Goal: Task Accomplishment & Management: Manage account settings

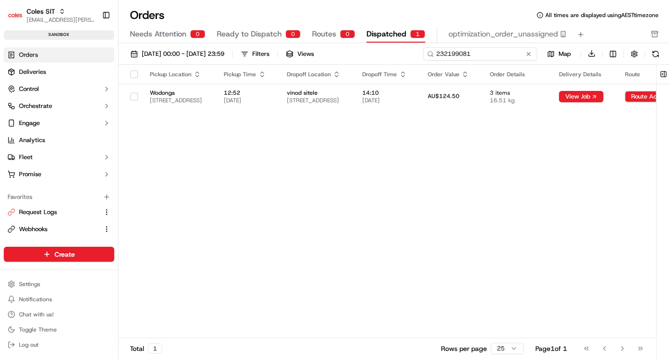
click at [509, 47] on input "232199081" at bounding box center [480, 53] width 114 height 13
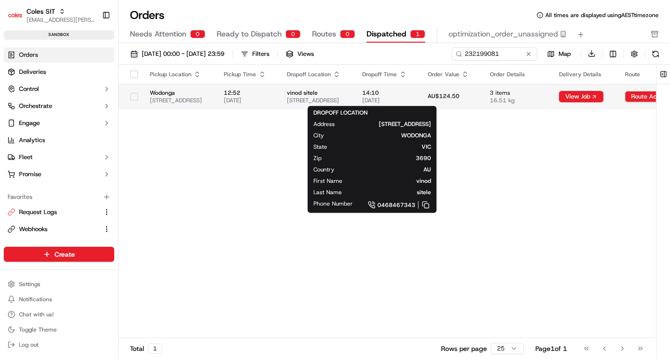
click at [348, 95] on span "vinod sitele" at bounding box center [317, 93] width 61 height 8
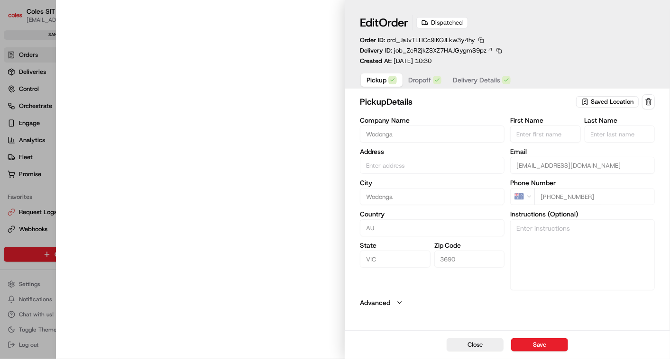
type input "1-13 South Street Wodonga 3690 VIC AU"
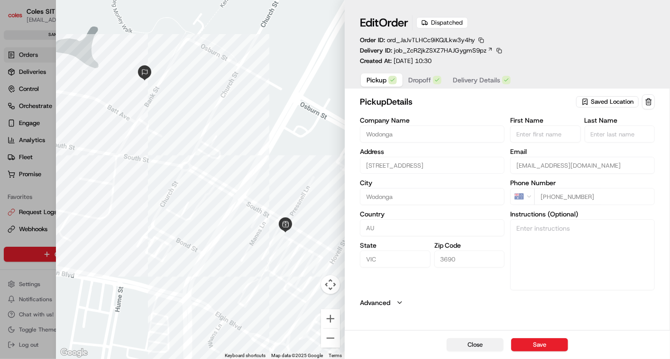
click at [474, 347] on button "Close" at bounding box center [475, 345] width 57 height 13
type input "+1"
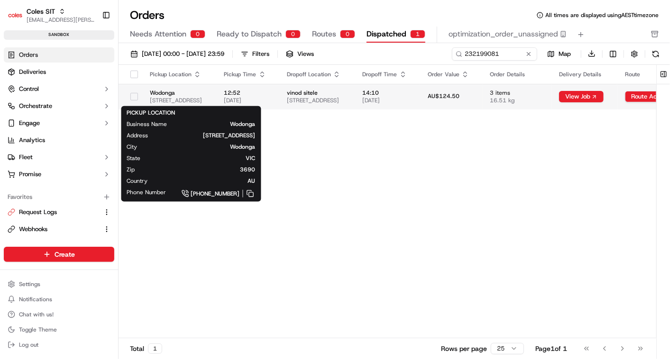
click at [209, 95] on span "Wodonga" at bounding box center [179, 93] width 59 height 8
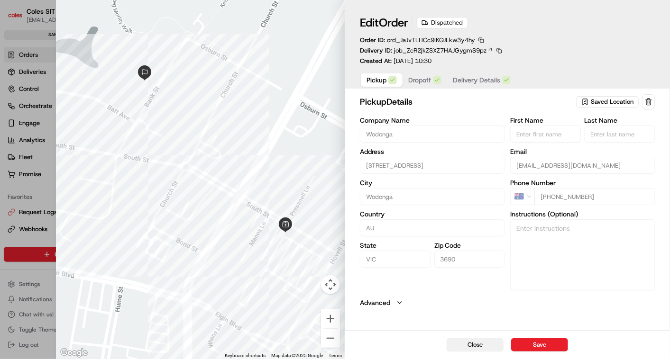
click at [476, 345] on button "Close" at bounding box center [475, 345] width 57 height 13
type input "+1"
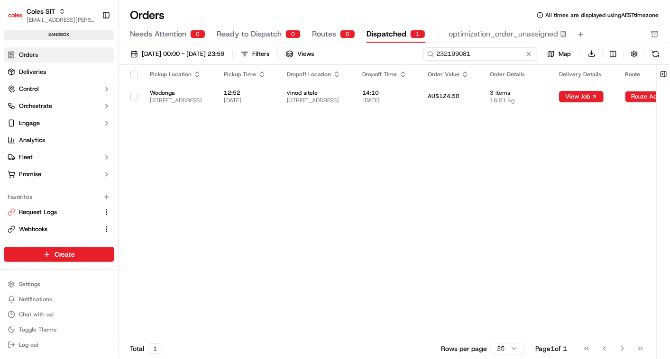
click at [489, 53] on input "232199081" at bounding box center [480, 53] width 114 height 13
click at [387, 30] on span "Dispatched" at bounding box center [387, 33] width 40 height 11
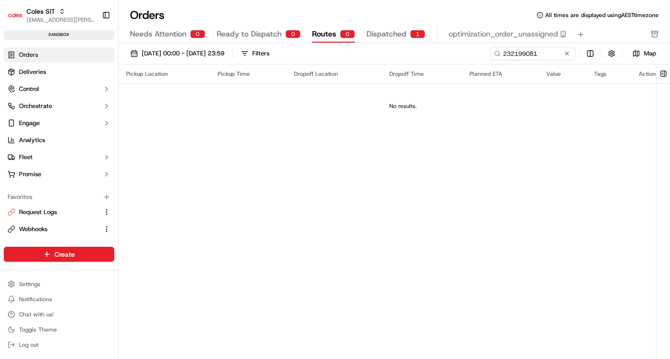
click at [328, 34] on span "Routes" at bounding box center [324, 33] width 24 height 11
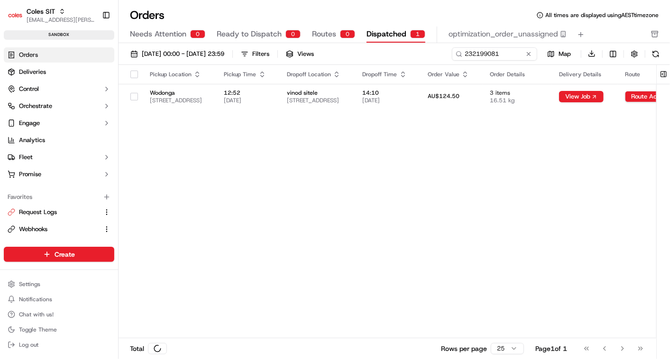
click at [371, 35] on span "Dispatched" at bounding box center [387, 33] width 40 height 11
click at [478, 56] on input "232199081" at bounding box center [480, 53] width 114 height 13
click at [480, 55] on input "232199081" at bounding box center [480, 53] width 114 height 13
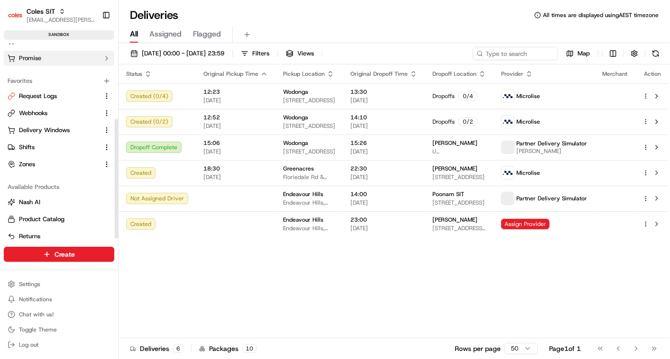
scroll to position [124, 0]
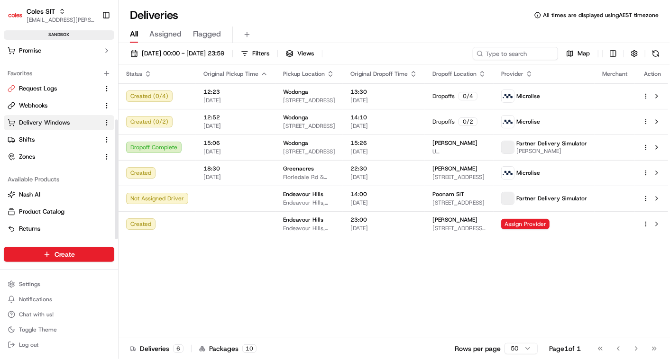
click at [47, 123] on span "Delivery Windows" at bounding box center [44, 123] width 51 height 9
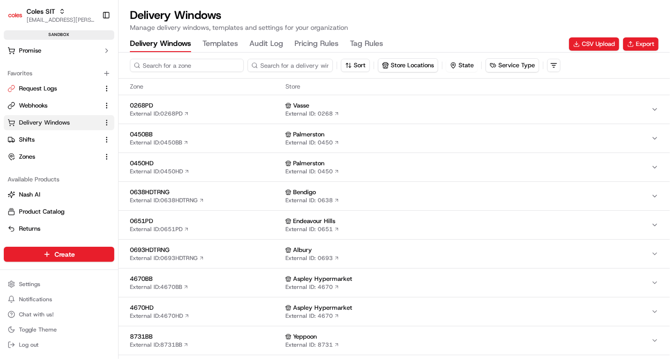
click at [156, 69] on input at bounding box center [187, 65] width 114 height 13
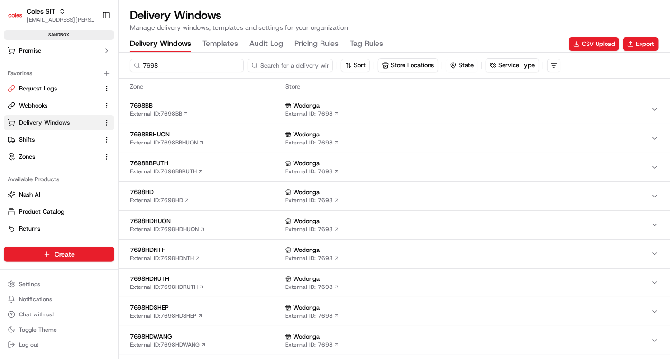
type input "7698"
click at [164, 189] on span "7698HD" at bounding box center [206, 192] width 152 height 9
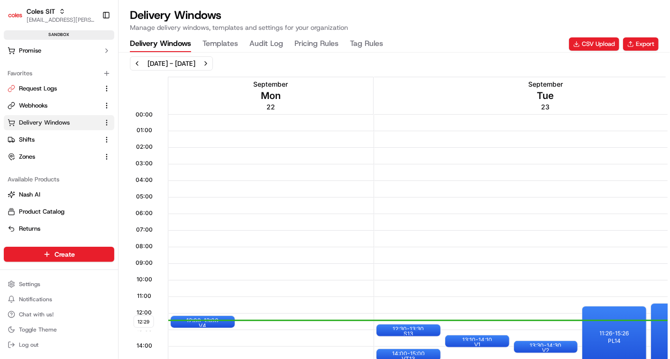
scroll to position [263, 0]
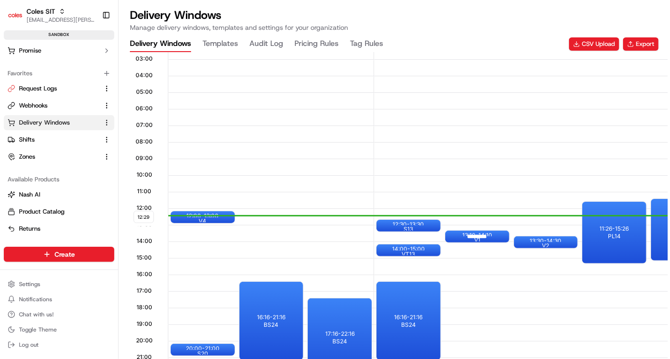
click at [475, 234] on div at bounding box center [477, 237] width 38 height 12
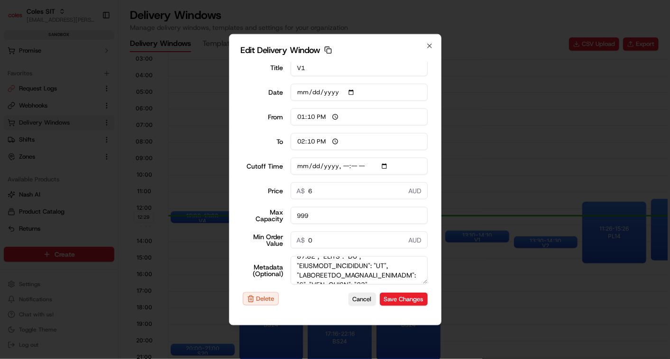
scroll to position [21, 0]
type input "2025-09-23T11:10"
click at [350, 295] on button "Cancel" at bounding box center [363, 299] width 28 height 13
type input "12:29"
type input "13:29"
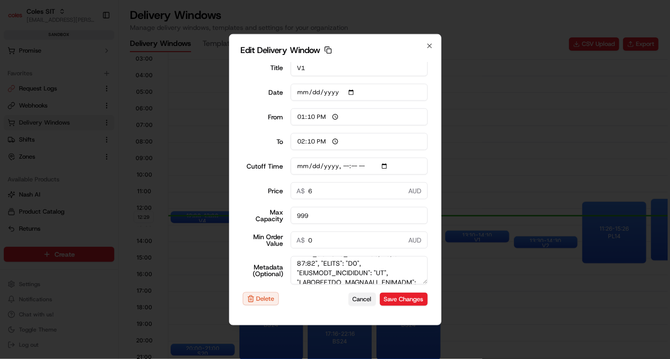
type input "2025-09-23T11:10"
type input "0"
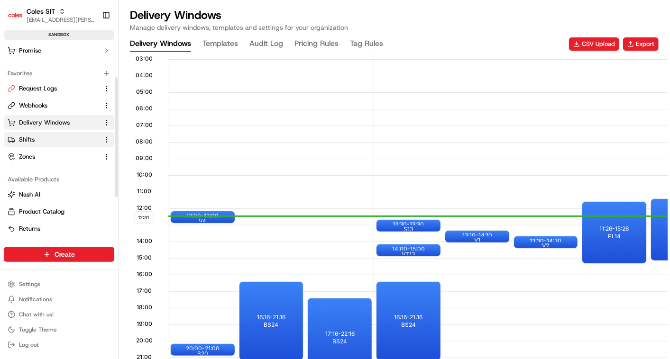
scroll to position [0, 0]
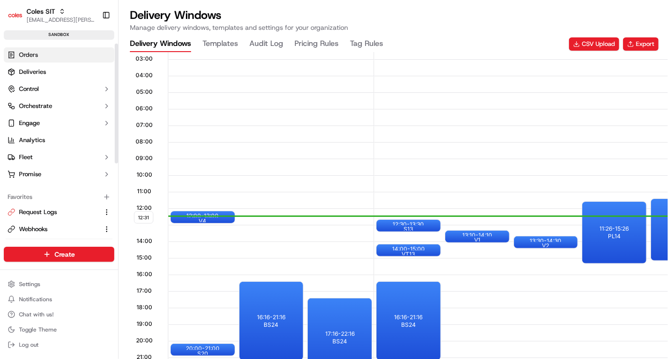
click at [26, 55] on span "Orders" at bounding box center [28, 55] width 19 height 9
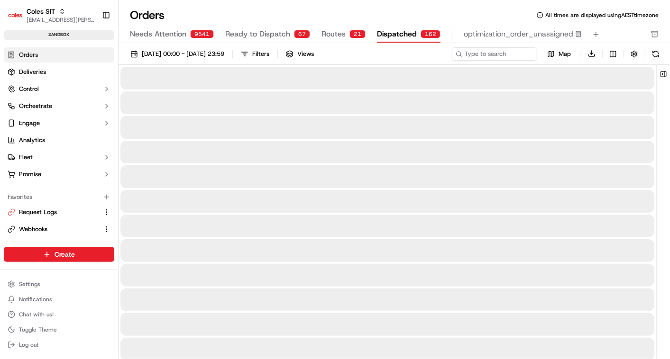
click at [391, 36] on span "Dispatched" at bounding box center [397, 33] width 40 height 11
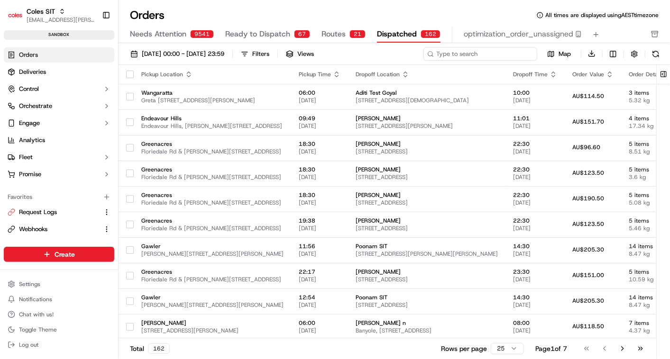
click at [488, 54] on input at bounding box center [480, 53] width 114 height 13
paste input "a232199081"
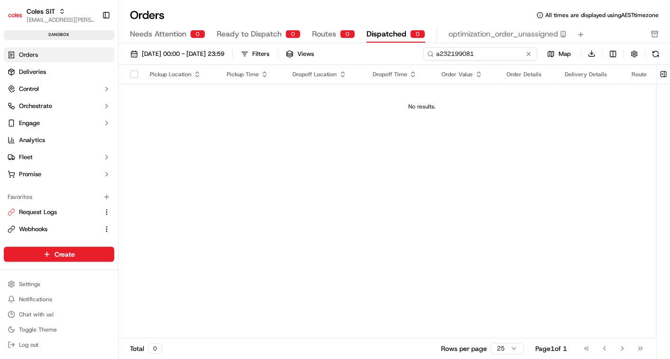
click at [440, 53] on input "a232199081" at bounding box center [480, 53] width 114 height 13
type input "232199081"
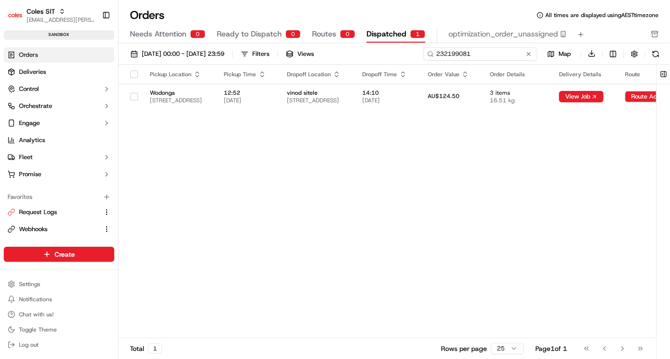
click at [458, 50] on input "232199081" at bounding box center [480, 53] width 114 height 13
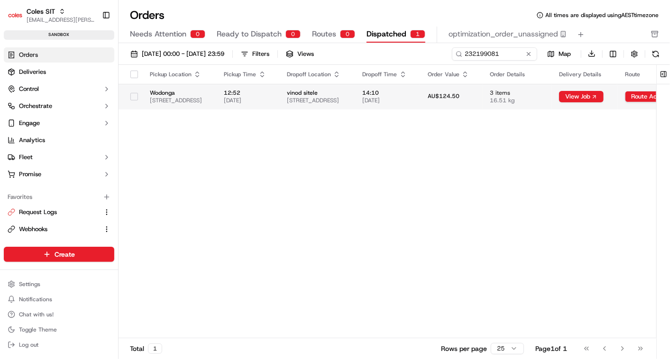
click at [544, 92] on span "3 items" at bounding box center [517, 93] width 54 height 8
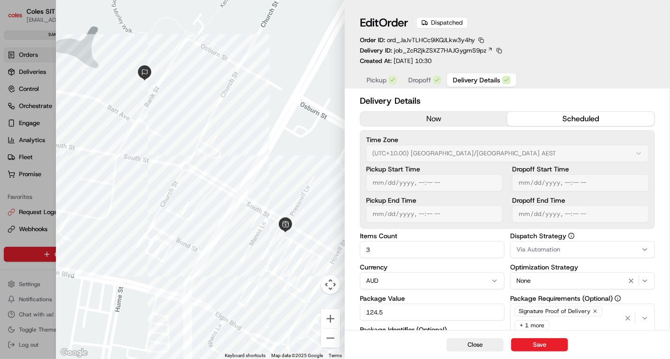
click at [460, 78] on span "Delivery Details" at bounding box center [476, 79] width 47 height 9
click at [459, 341] on button "Close" at bounding box center [475, 345] width 57 height 13
type input "1"
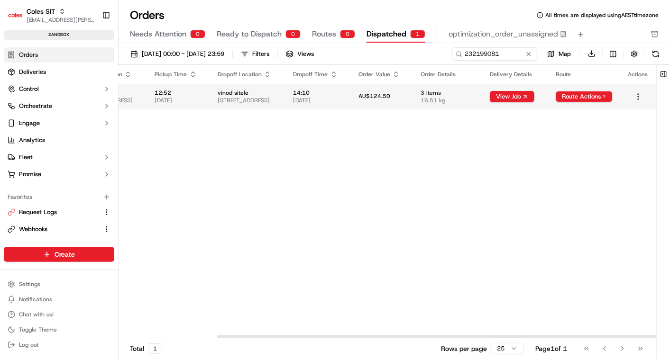
scroll to position [0, 124]
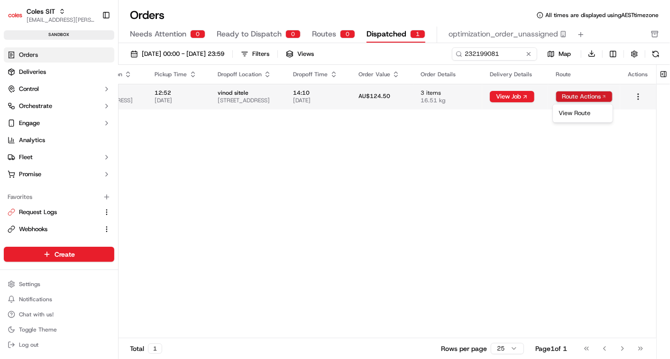
click at [572, 96] on html "Coles SIT vinod.valluri@coles.com.au Toggle Sidebar sandbox Orders Deliveries C…" at bounding box center [335, 179] width 670 height 359
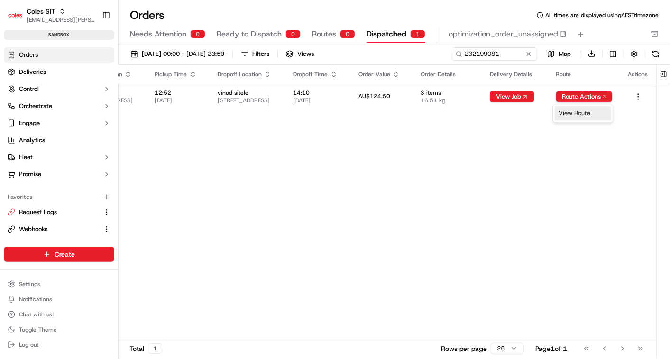
click at [579, 108] on div "View Route" at bounding box center [583, 113] width 56 height 14
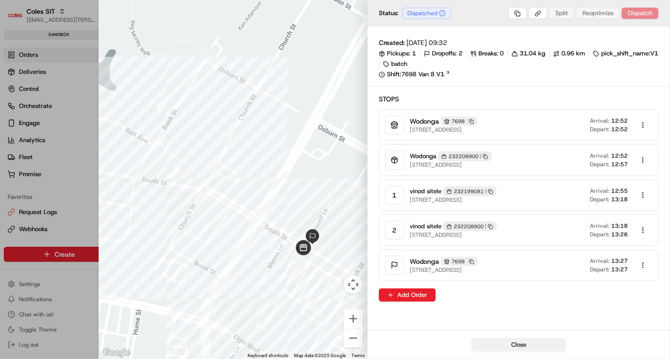
click at [542, 345] on button "Close" at bounding box center [518, 345] width 95 height 13
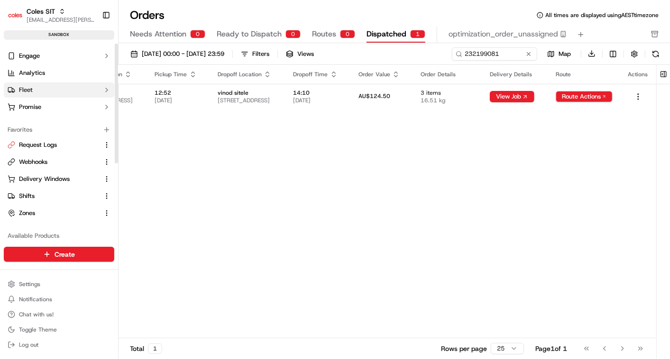
scroll to position [105, 0]
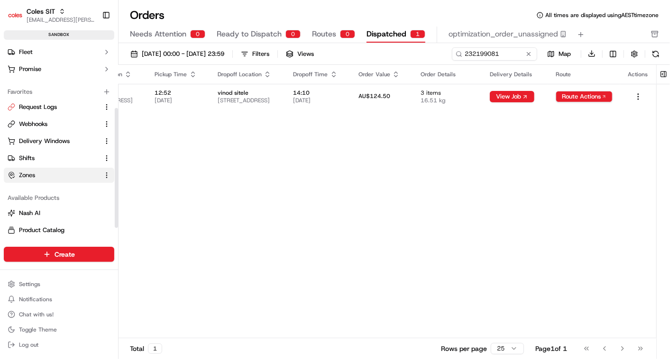
click at [44, 173] on link "Zones" at bounding box center [54, 175] width 92 height 9
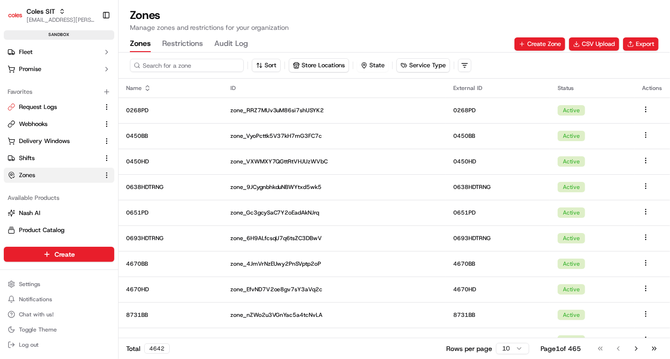
click at [154, 60] on input at bounding box center [187, 65] width 114 height 13
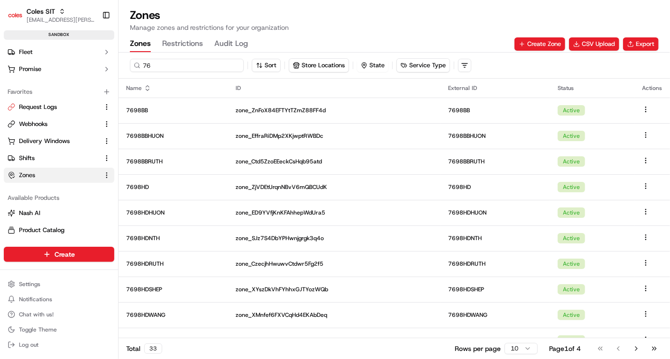
type input "7"
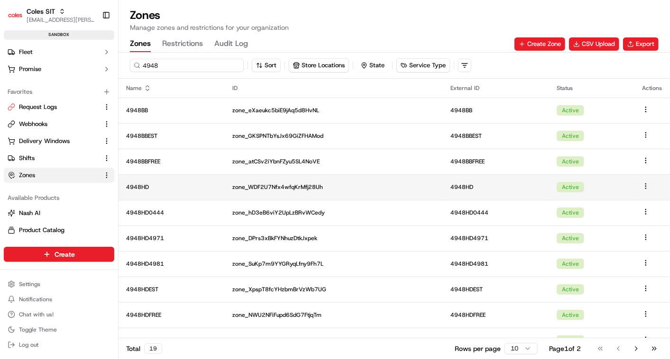
type input "4948"
click at [170, 178] on td "4948HD" at bounding box center [172, 188] width 106 height 26
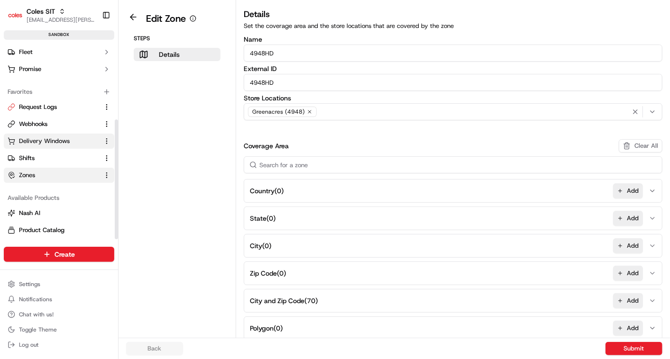
scroll to position [124, 0]
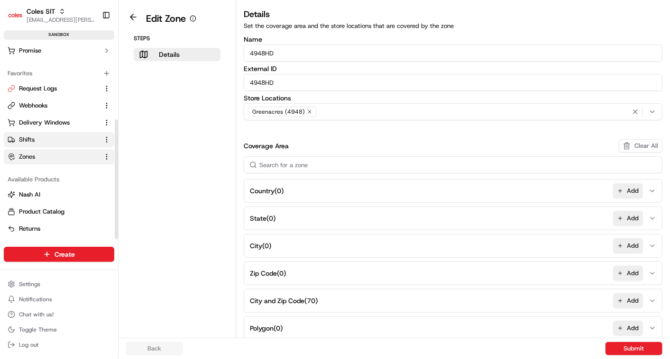
click at [32, 138] on span "Shifts" at bounding box center [27, 140] width 16 height 9
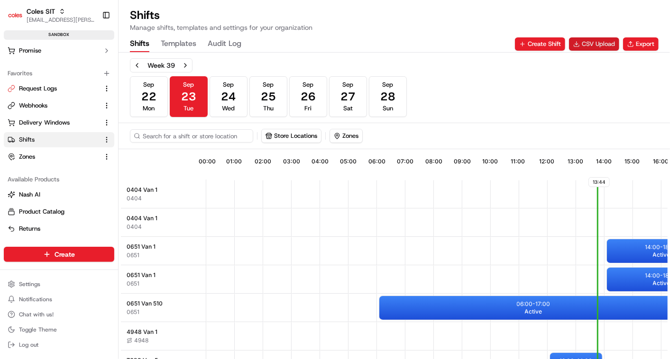
click at [601, 40] on button "CSV Upload" at bounding box center [594, 43] width 50 height 13
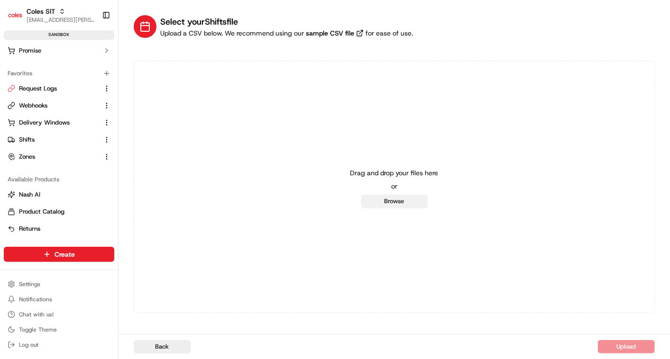
click at [394, 200] on button "Browse" at bounding box center [394, 201] width 66 height 13
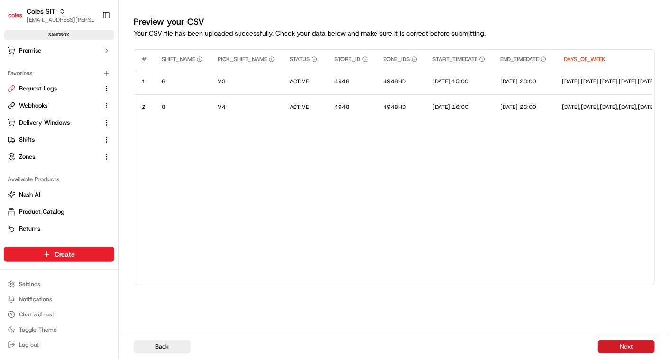
click at [626, 344] on button "Next" at bounding box center [626, 347] width 57 height 13
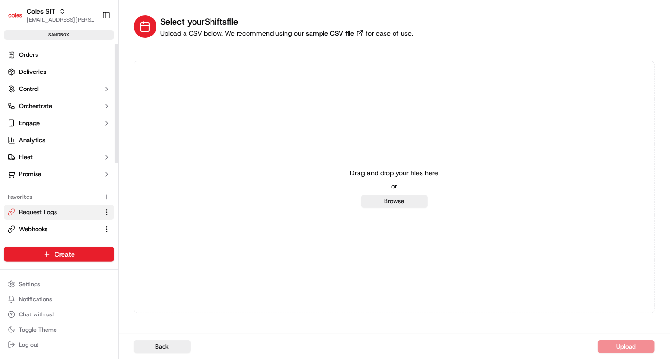
scroll to position [124, 0]
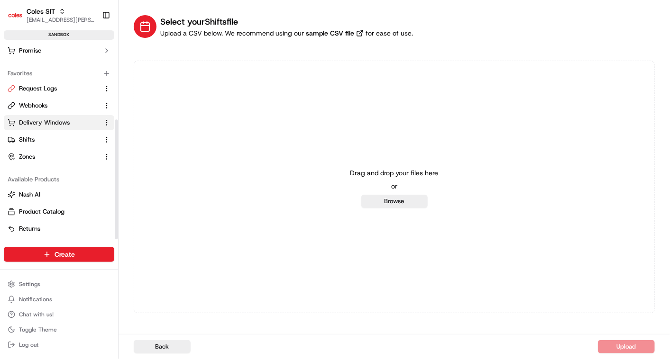
click at [48, 121] on span "Delivery Windows" at bounding box center [44, 123] width 51 height 9
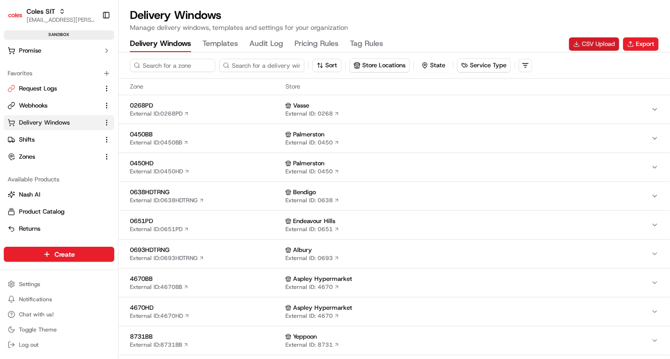
click at [598, 46] on button "CSV Upload" at bounding box center [594, 43] width 50 height 13
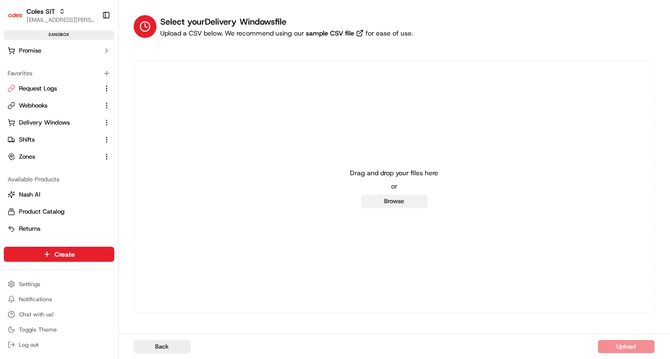
click at [396, 204] on button "Browse" at bounding box center [394, 201] width 66 height 13
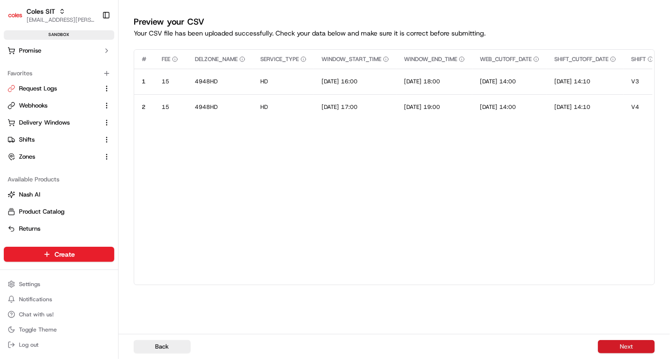
click at [631, 353] on button "Next" at bounding box center [626, 347] width 57 height 13
